Goal: Navigation & Orientation: Find specific page/section

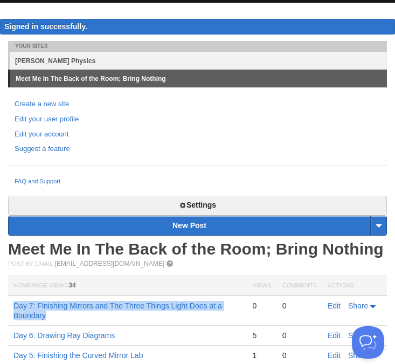
click at [52, 64] on link "[PERSON_NAME] Physics" at bounding box center [198, 61] width 377 height 18
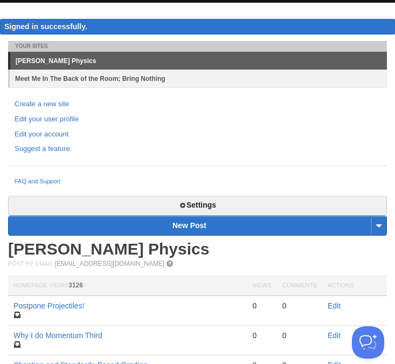
click at [55, 78] on link "Meet Me In The Back of the Room; Bring Nothing" at bounding box center [198, 78] width 377 height 18
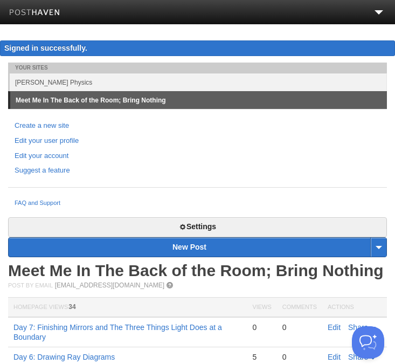
click at [377, 14] on link at bounding box center [378, 14] width 9 height 9
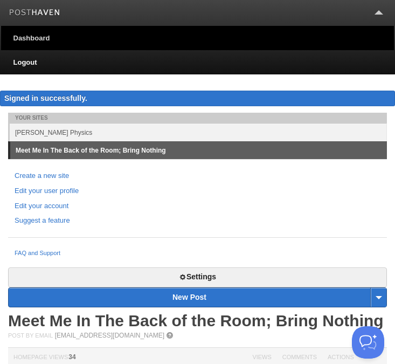
click at [377, 14] on link at bounding box center [378, 10] width 9 height 9
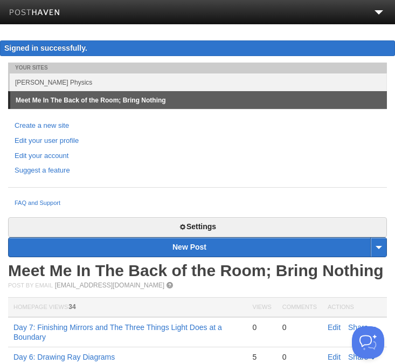
click at [377, 14] on link at bounding box center [378, 14] width 9 height 9
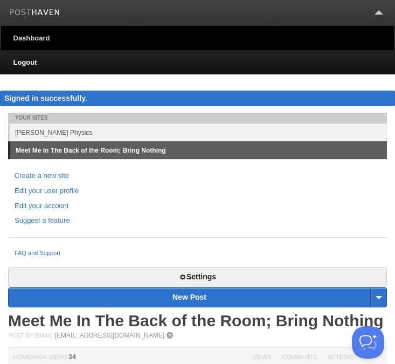
click at [19, 34] on link "Dashboard" at bounding box center [197, 38] width 393 height 24
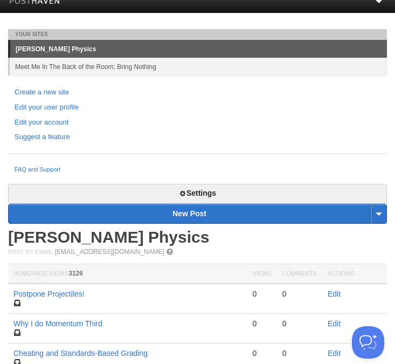
scroll to position [13, 0]
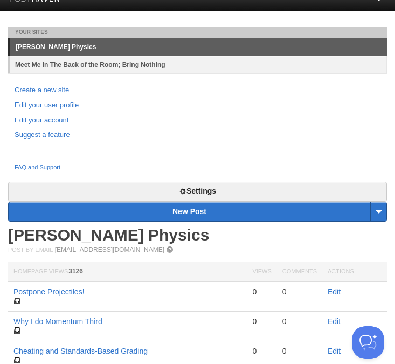
click at [103, 65] on link "Meet Me In The Back of the Room; Bring Nothing" at bounding box center [198, 64] width 377 height 18
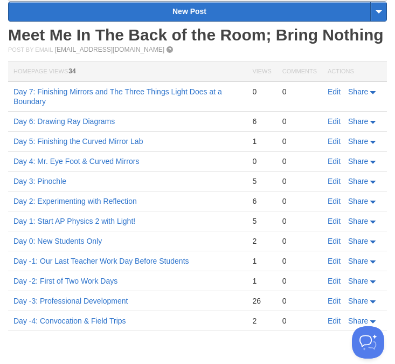
scroll to position [220, 0]
